Goal: Navigation & Orientation: Find specific page/section

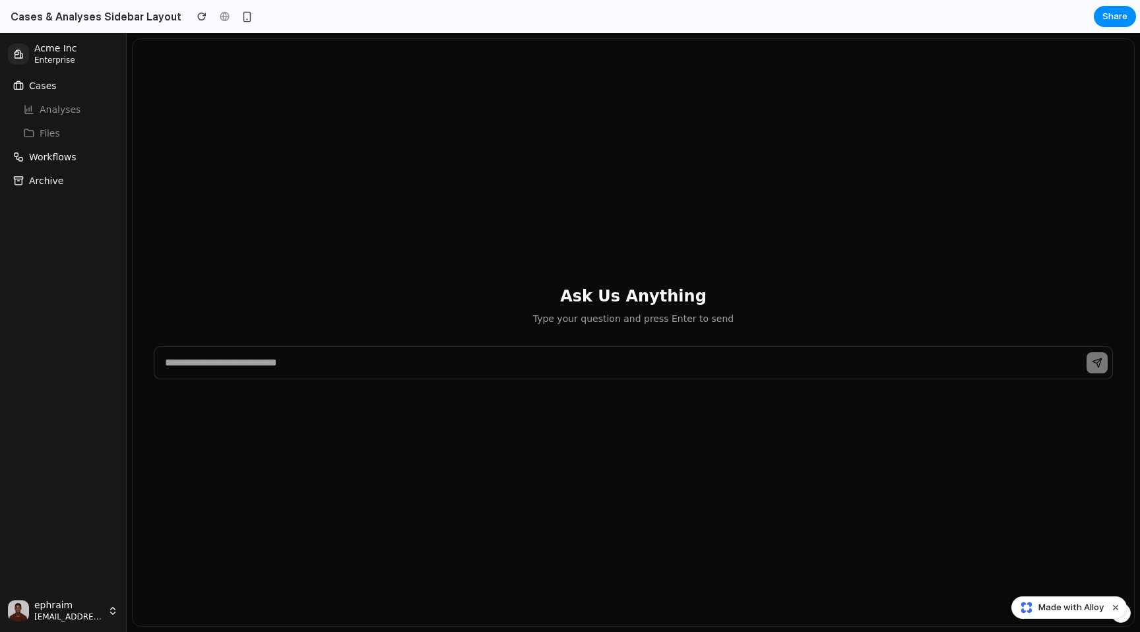
click at [105, 604] on button "ephraim [EMAIL_ADDRESS][DOMAIN_NAME]" at bounding box center [63, 611] width 110 height 21
click at [110, 609] on icon "button" at bounding box center [113, 611] width 11 height 11
click at [248, 361] on input "text" at bounding box center [634, 362] width 960 height 33
click at [295, 309] on div "Ask Us Anything Type your question and press Enter to send" at bounding box center [634, 306] width 960 height 40
click at [48, 162] on span "Workflows" at bounding box center [53, 156] width 48 height 13
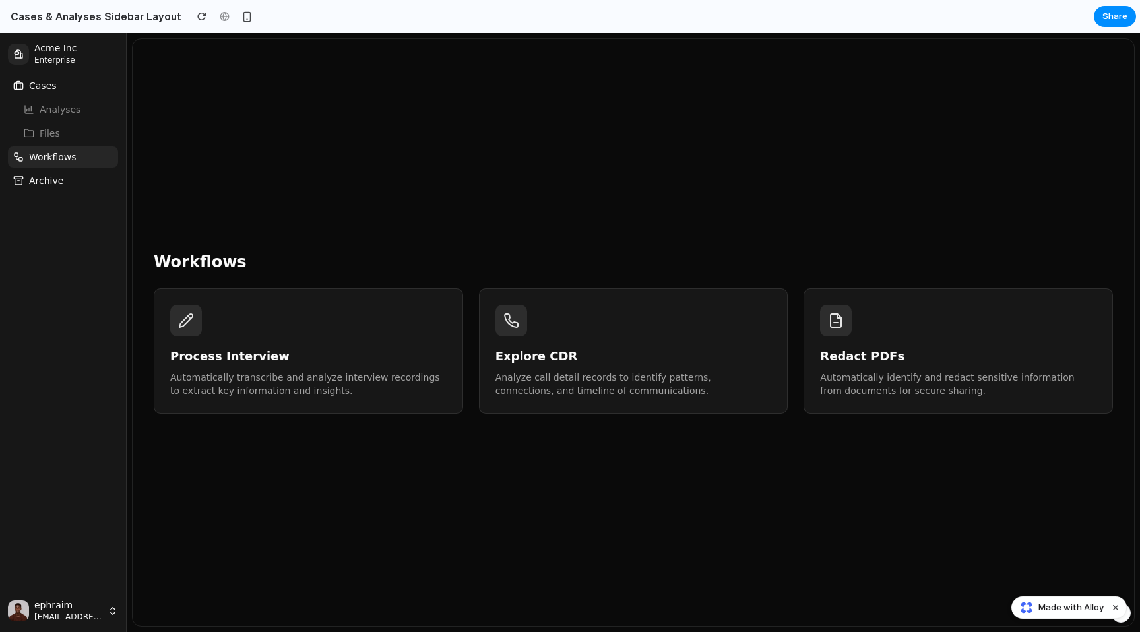
click at [570, 375] on p "Automatically identify and redact sensitive information from documents for secu…" at bounding box center [958, 384] width 277 height 26
click at [570, 359] on h3 "Explore CDR" at bounding box center [634, 356] width 277 height 18
click at [354, 336] on div "Process Interview Automatically transcribe and analyze interview recordings to …" at bounding box center [308, 351] width 277 height 92
click at [170, 313] on div at bounding box center [186, 321] width 32 height 32
click at [189, 322] on icon at bounding box center [186, 321] width 16 height 16
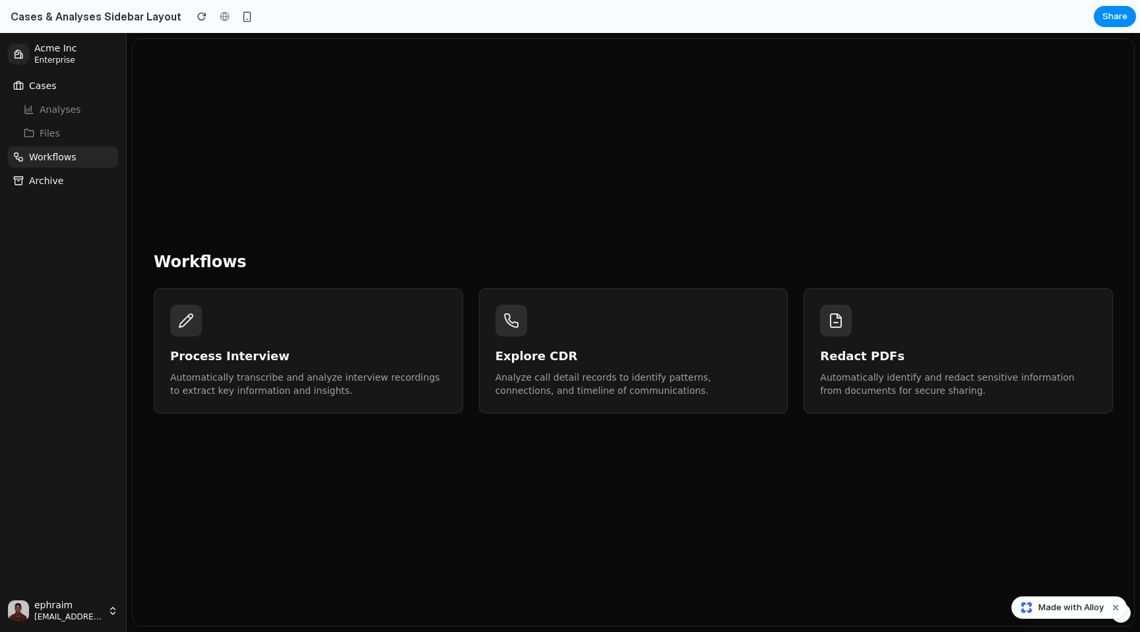
click at [570, 361] on h3 "Explore CDR" at bounding box center [634, 356] width 277 height 18
click at [570, 377] on p "Automatically identify and redact sensitive information from documents for secu…" at bounding box center [958, 384] width 277 height 26
click at [570, 363] on h3 "Explore CDR" at bounding box center [634, 356] width 277 height 18
click at [358, 360] on h3 "Process Interview" at bounding box center [308, 356] width 277 height 18
click at [85, 134] on li "Files" at bounding box center [63, 133] width 110 height 21
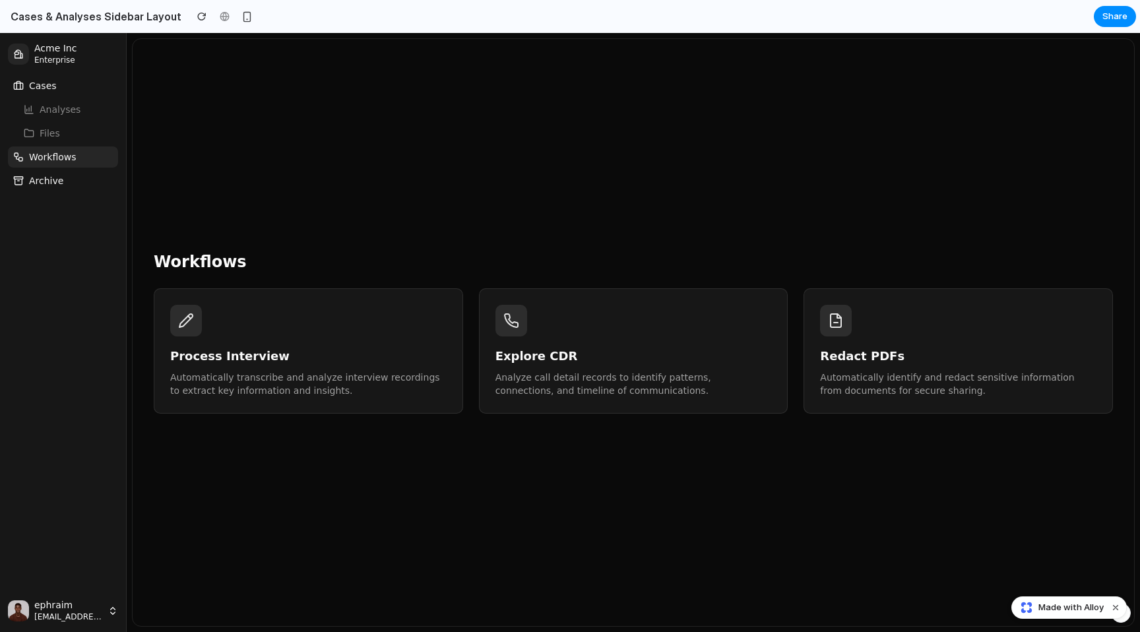
click at [67, 102] on li "Analyses" at bounding box center [63, 109] width 110 height 21
click at [62, 116] on li "Analyses" at bounding box center [63, 109] width 110 height 21
click at [57, 139] on li "Files" at bounding box center [63, 133] width 110 height 21
click at [57, 166] on button "Workflows" at bounding box center [63, 157] width 110 height 21
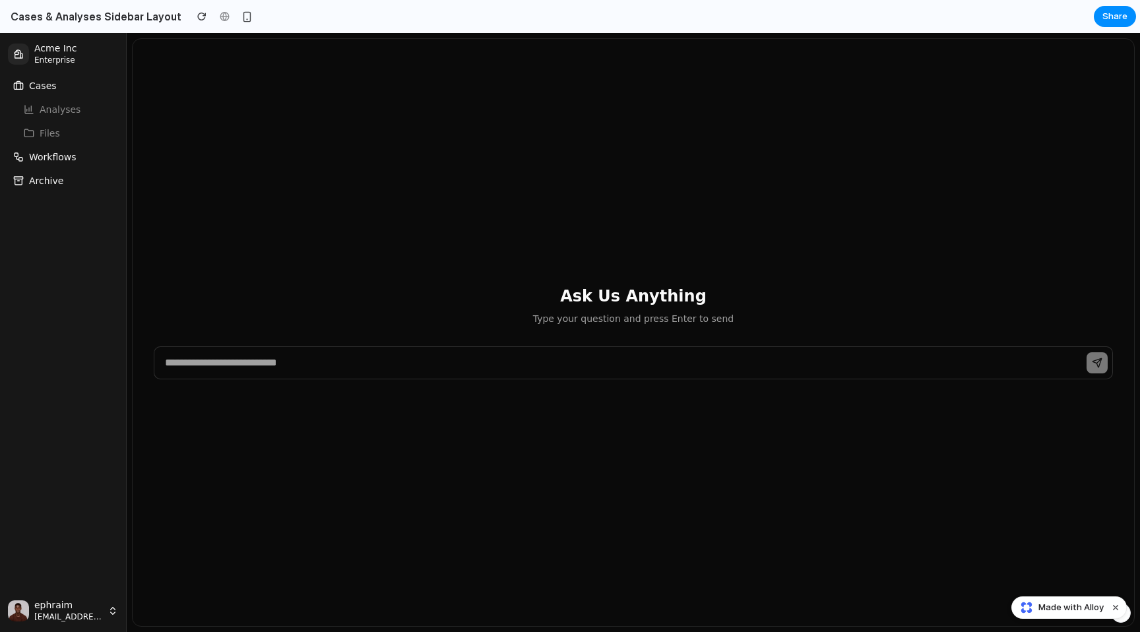
click at [55, 179] on span "Archive" at bounding box center [46, 180] width 34 height 13
click at [57, 156] on span "Workflows" at bounding box center [53, 156] width 48 height 13
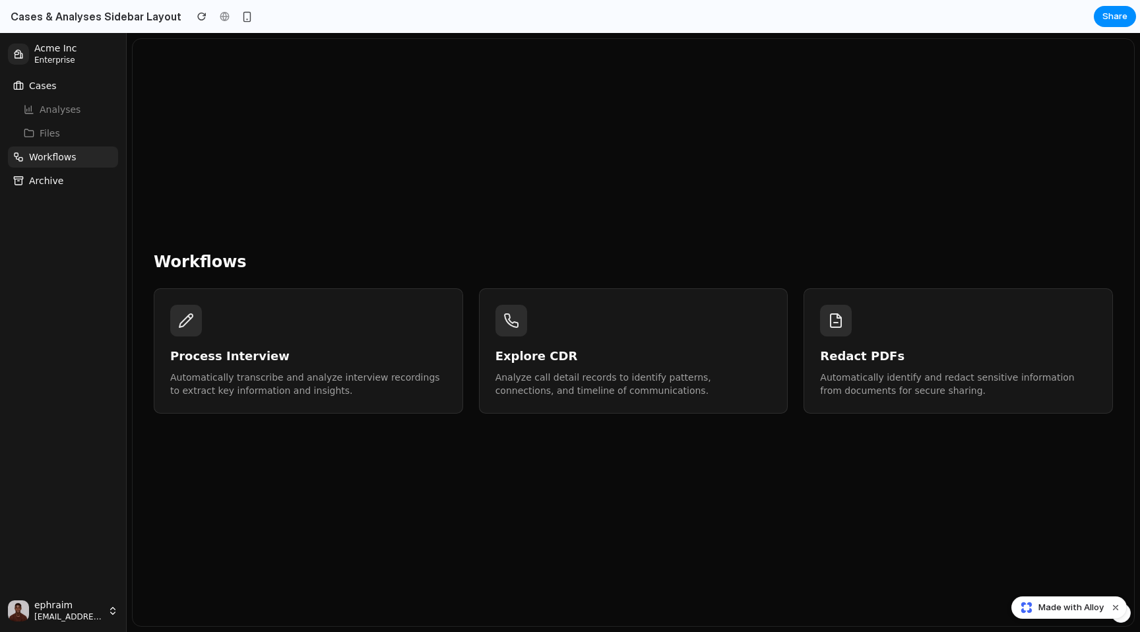
click at [57, 104] on li "Analyses" at bounding box center [63, 109] width 110 height 21
click at [56, 85] on button "Cases" at bounding box center [63, 85] width 110 height 21
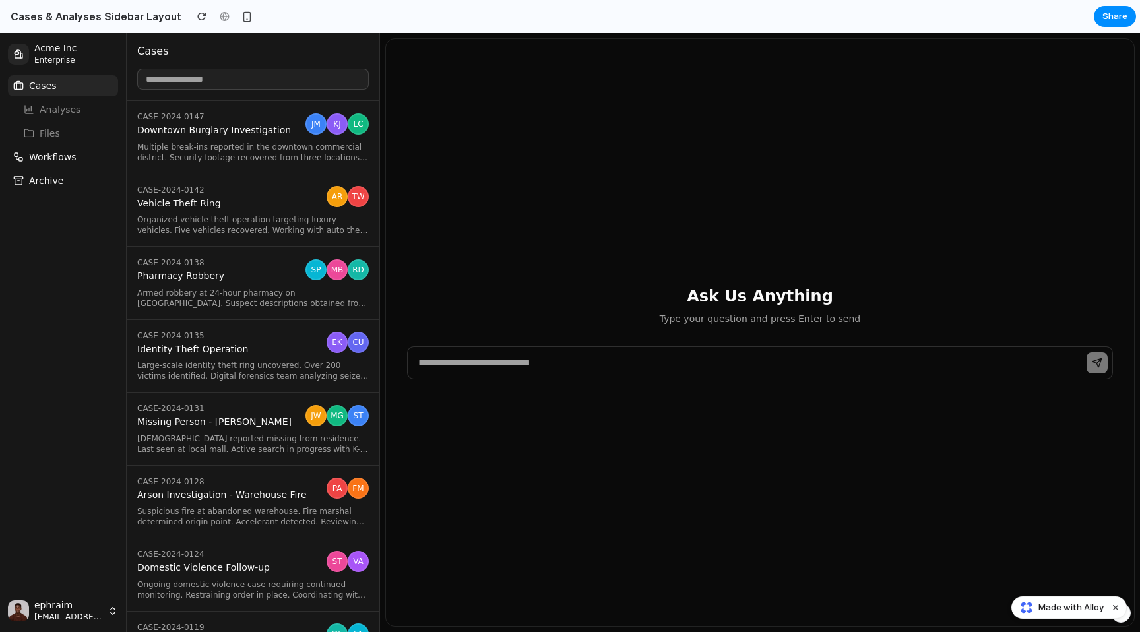
click at [56, 51] on span "Acme Inc" at bounding box center [76, 49] width 84 height 12
click at [61, 86] on button "Cases" at bounding box center [63, 85] width 110 height 21
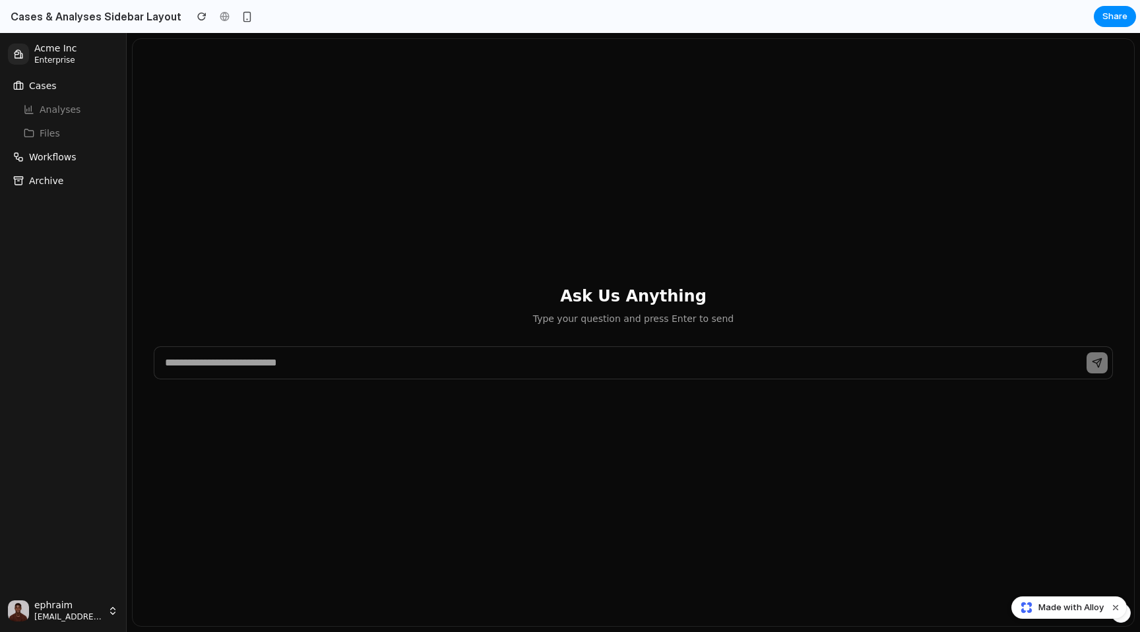
click at [61, 86] on button "Cases" at bounding box center [63, 85] width 110 height 21
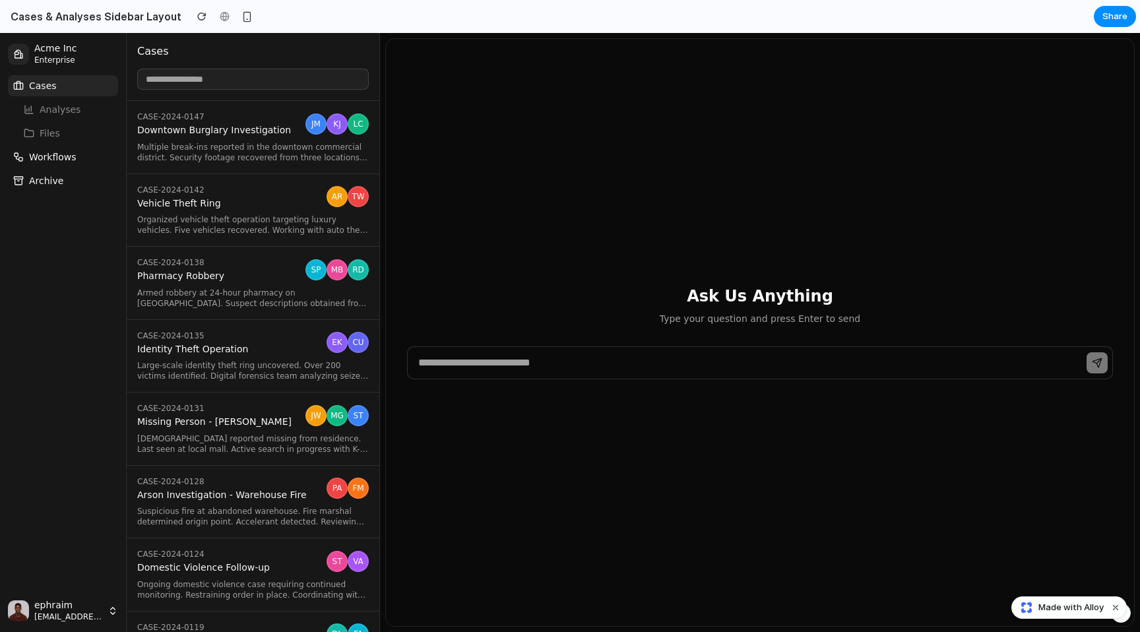
click at [61, 63] on span "Enterprise" at bounding box center [76, 60] width 84 height 11
click at [63, 59] on span "Enterprise" at bounding box center [76, 60] width 84 height 11
click at [64, 92] on button "Cases" at bounding box center [63, 85] width 110 height 21
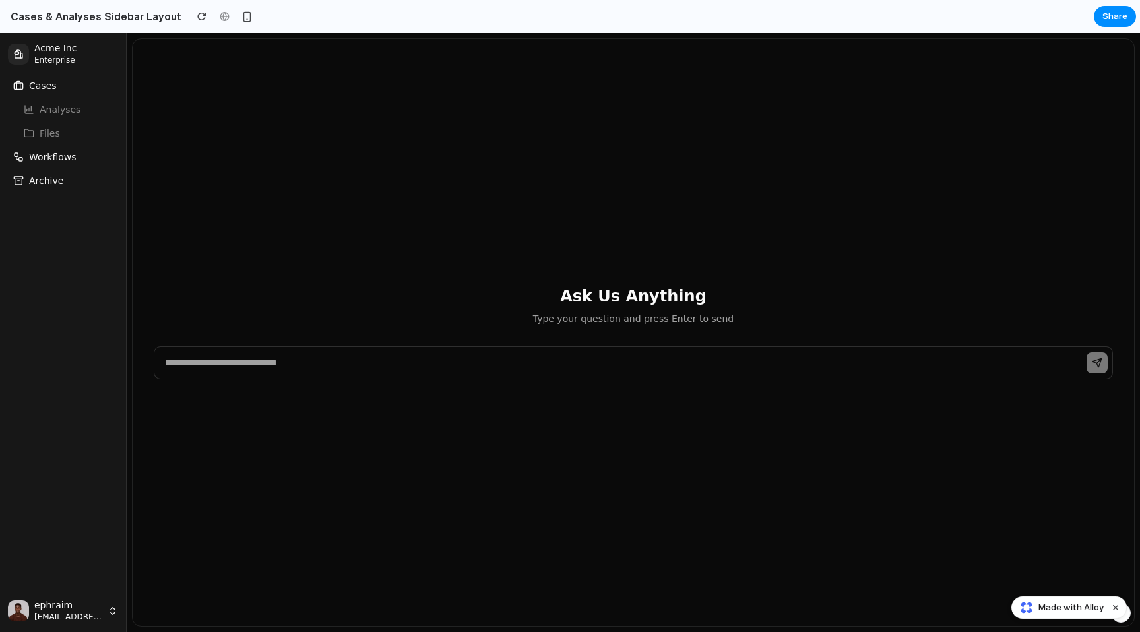
click at [65, 125] on li "Files" at bounding box center [63, 133] width 110 height 21
click at [61, 156] on span "Workflows" at bounding box center [53, 156] width 48 height 13
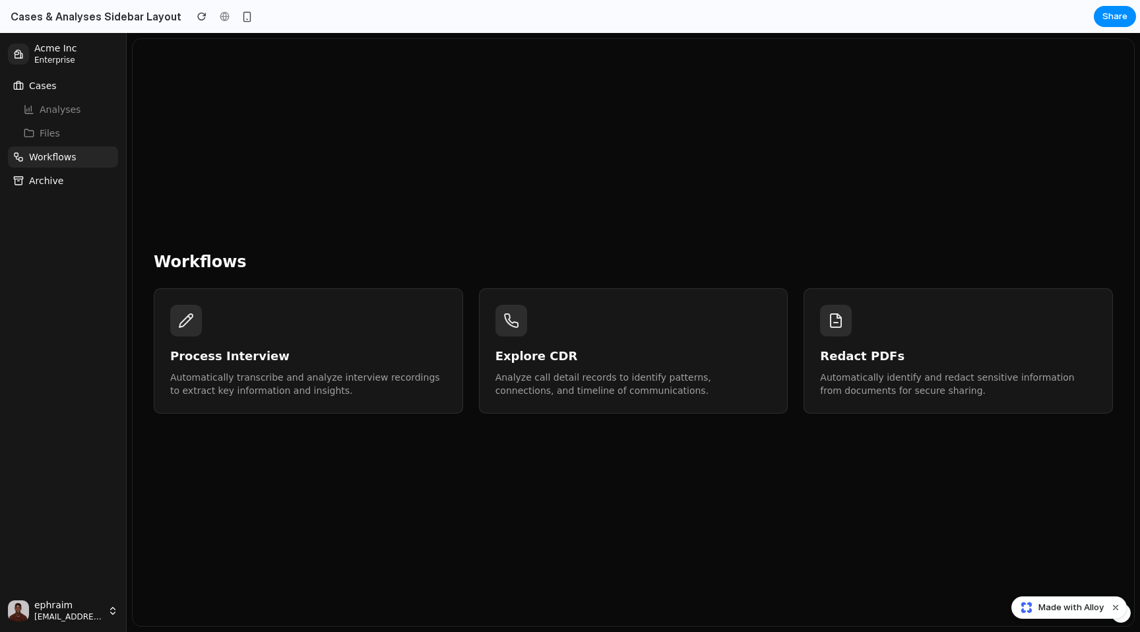
click at [56, 197] on div "Cases Analyses Files Workflows Archive" at bounding box center [63, 332] width 121 height 525
